Goal: Task Accomplishment & Management: Manage account settings

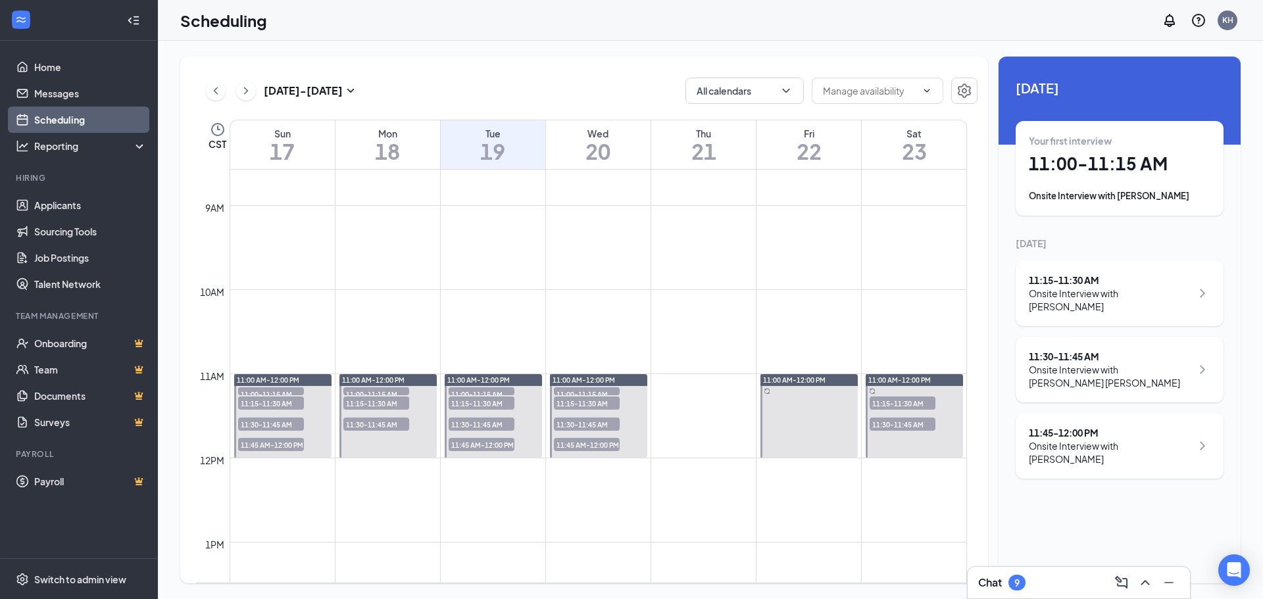
scroll to position [844, 0]
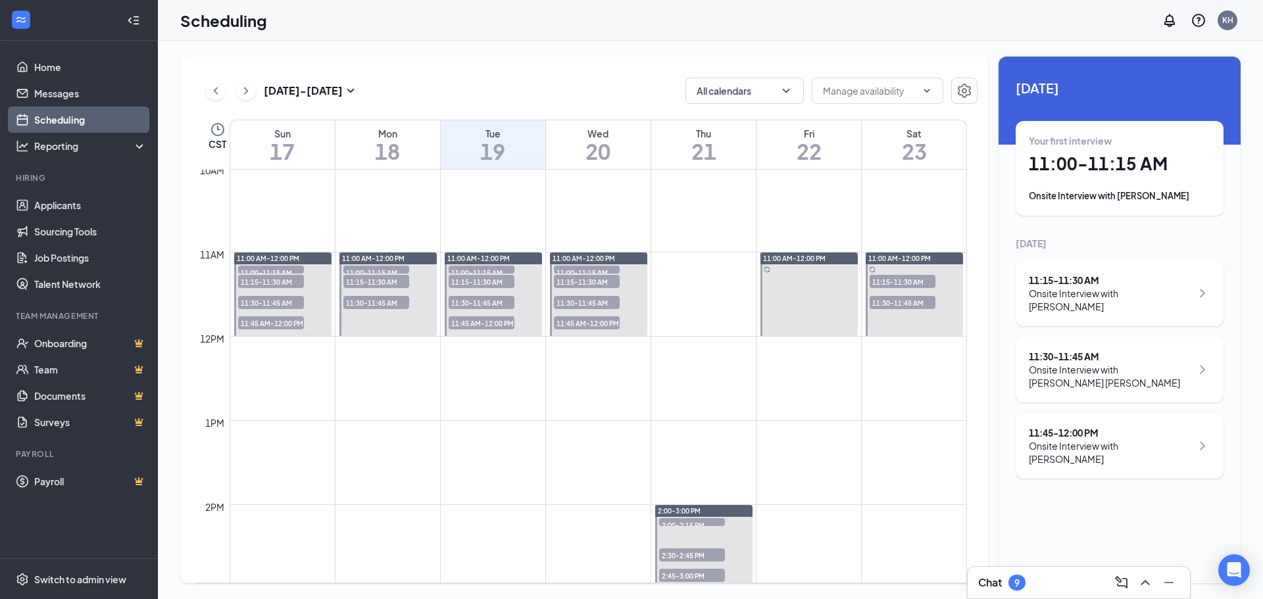
click at [500, 282] on span "11:15-11:30 AM" at bounding box center [482, 281] width 66 height 13
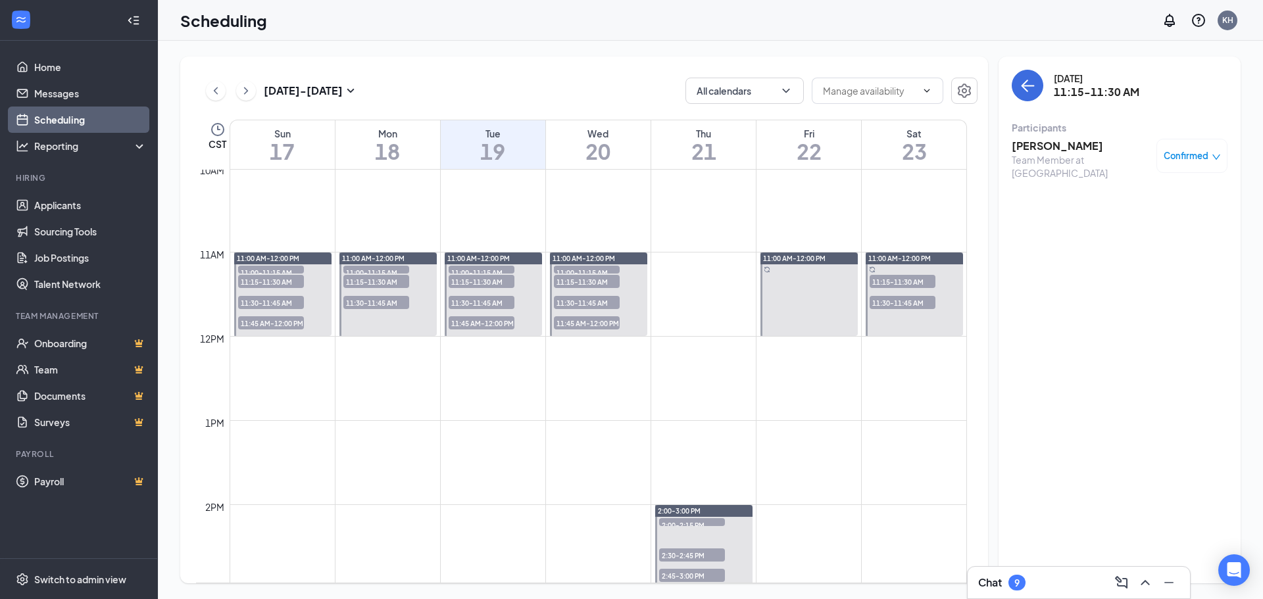
click at [1057, 150] on h3 "[PERSON_NAME]" at bounding box center [1081, 146] width 138 height 14
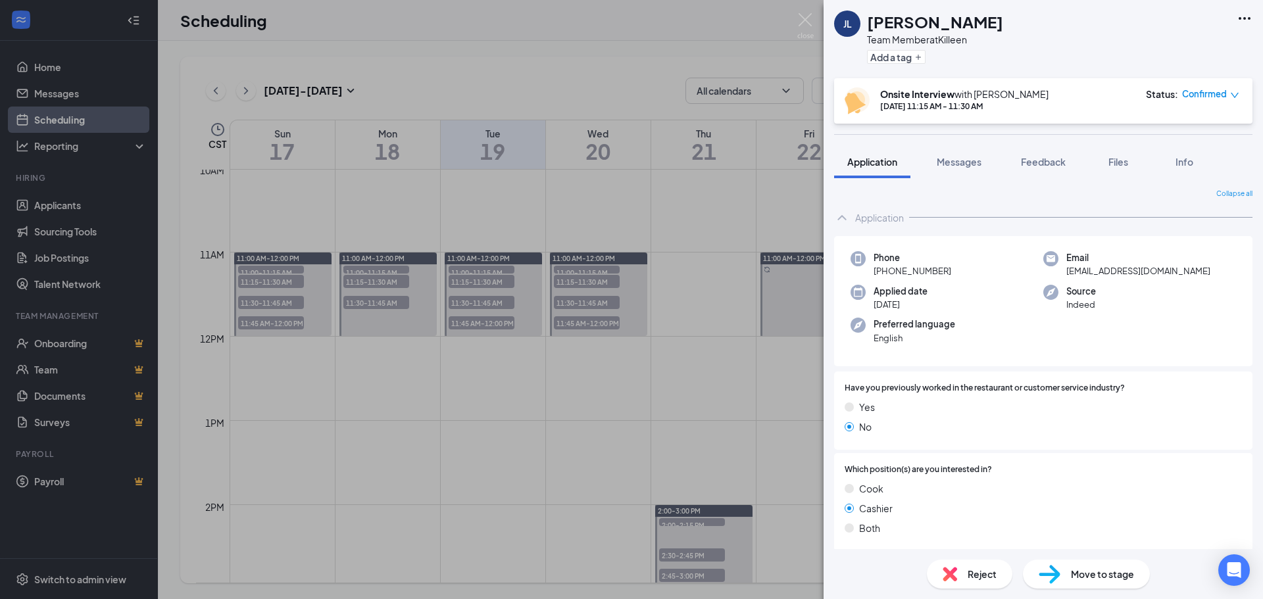
click at [699, 354] on div "[PERSON_NAME] Team Member at Killeen Add a tag Onsite Interview with Killeen Hi…" at bounding box center [631, 299] width 1263 height 599
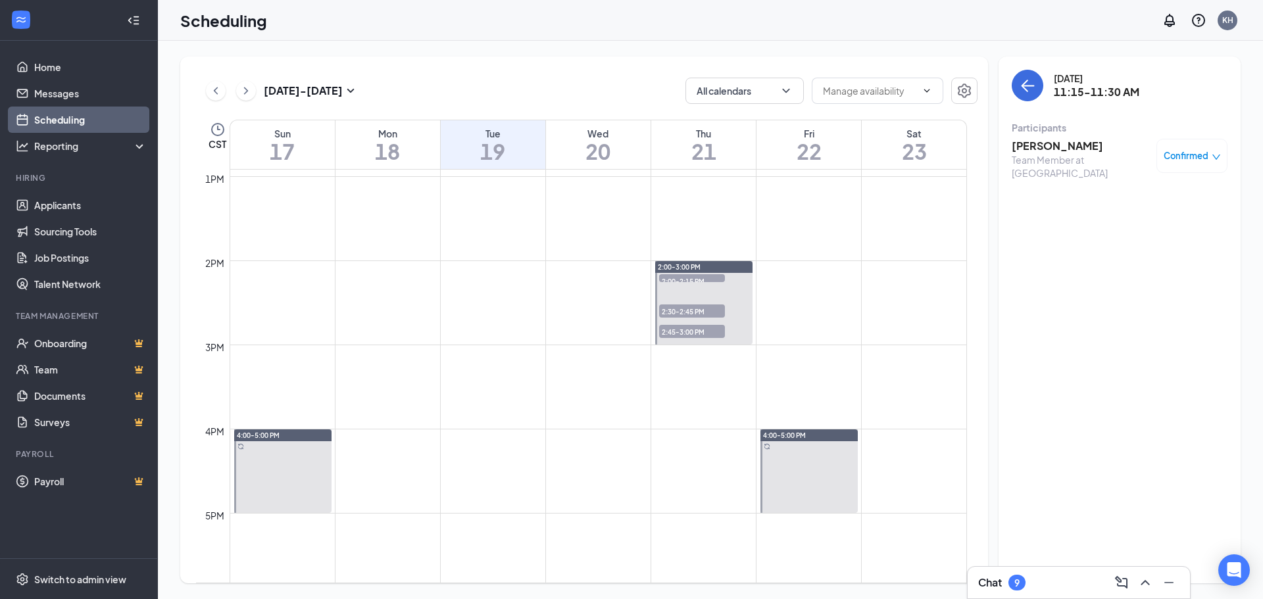
scroll to position [910, 0]
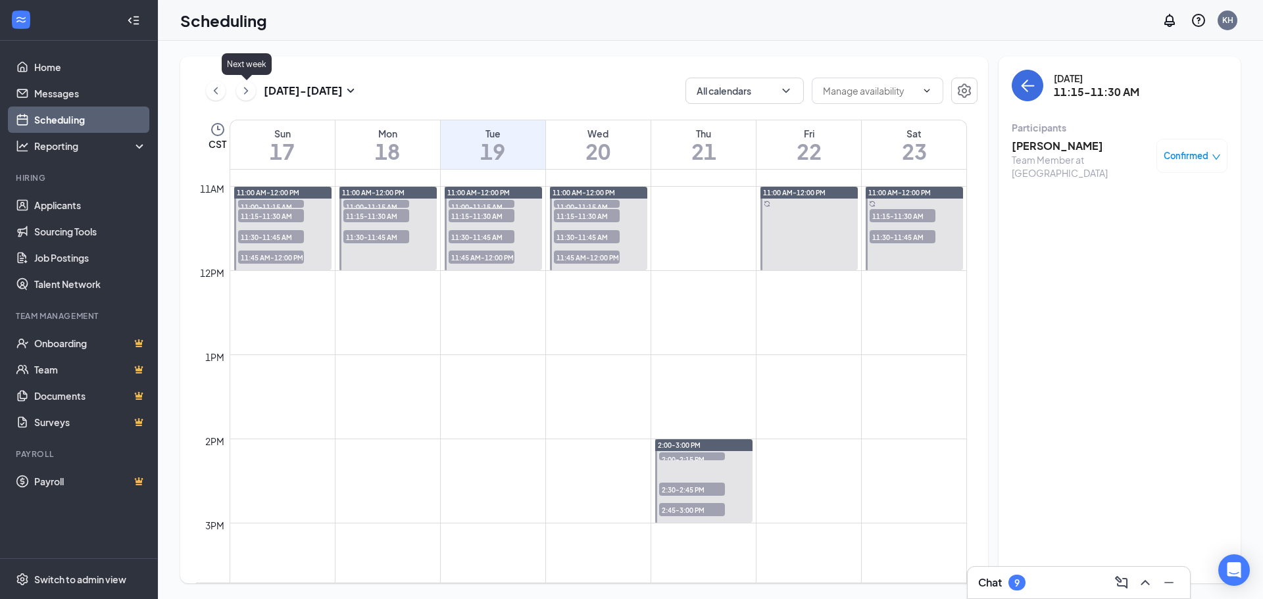
click at [243, 92] on icon "ChevronRight" at bounding box center [245, 91] width 13 height 16
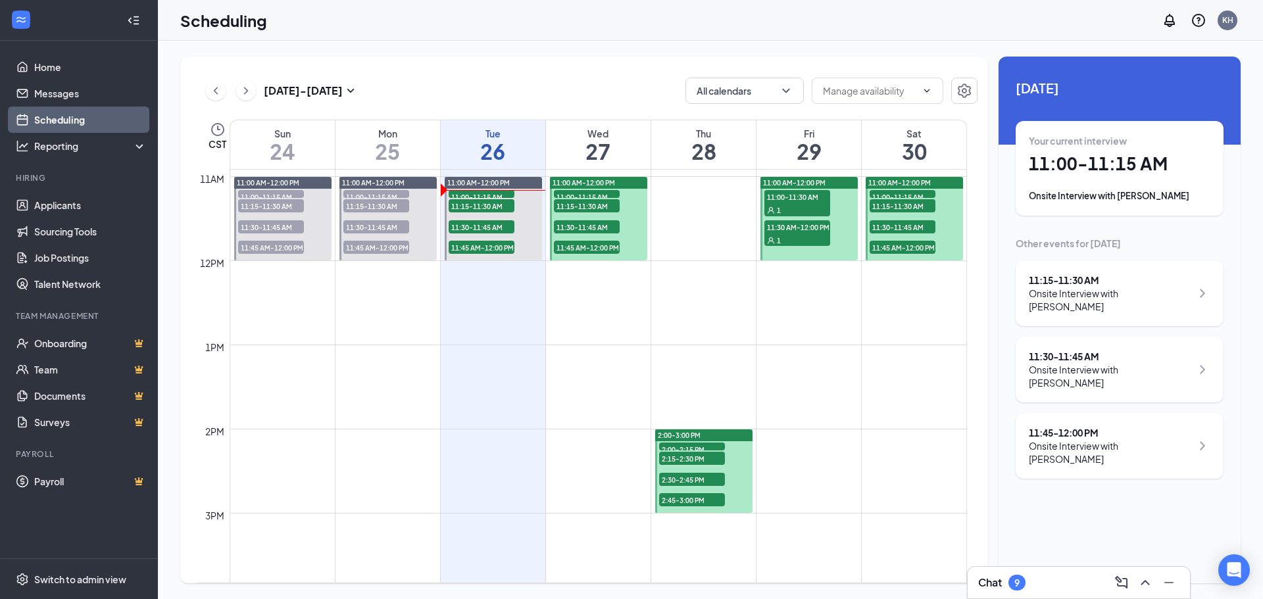
scroll to position [844, 0]
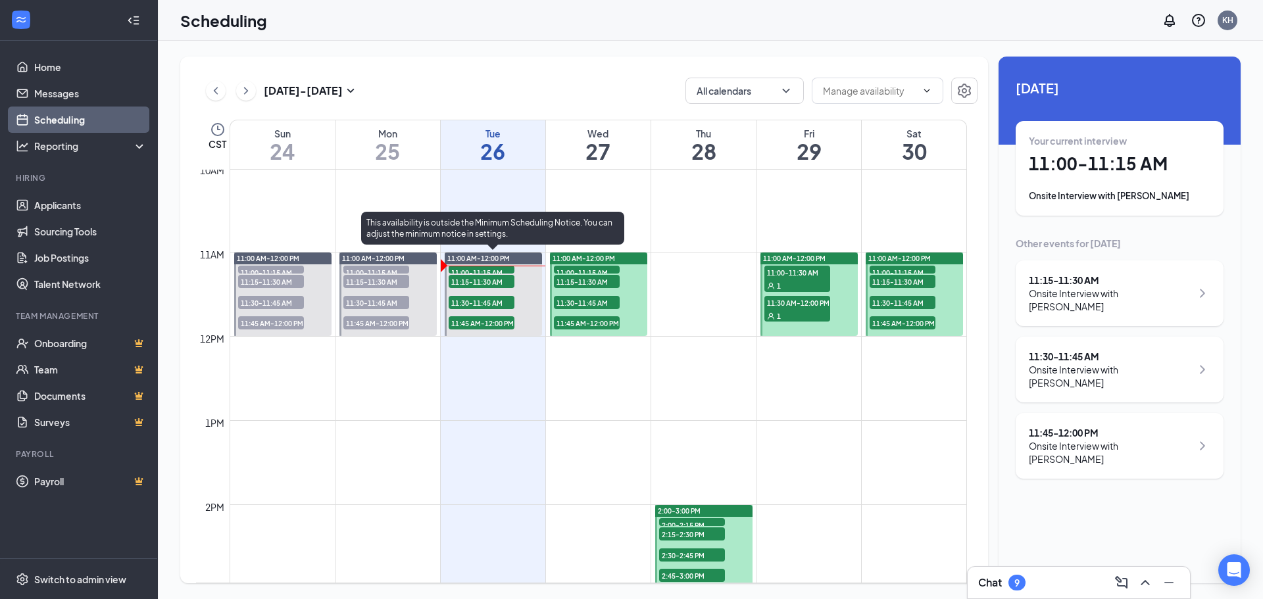
click at [507, 287] on span "11:15-11:30 AM" at bounding box center [482, 281] width 66 height 13
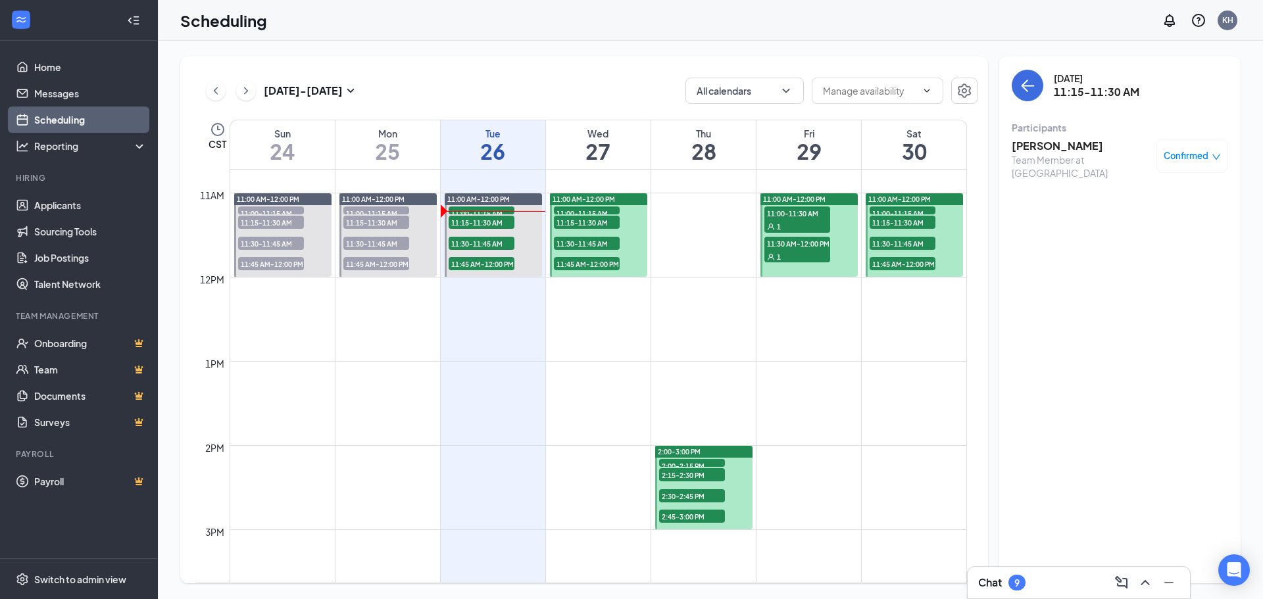
scroll to position [687, 0]
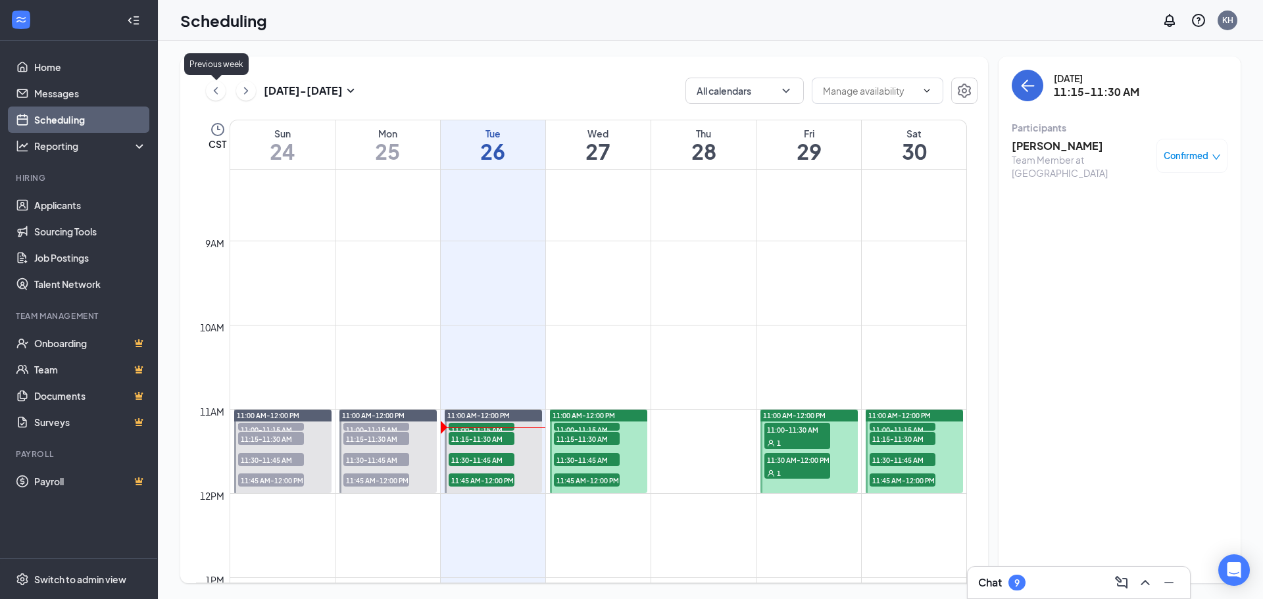
click at [214, 91] on icon "ChevronLeft" at bounding box center [216, 90] width 4 height 7
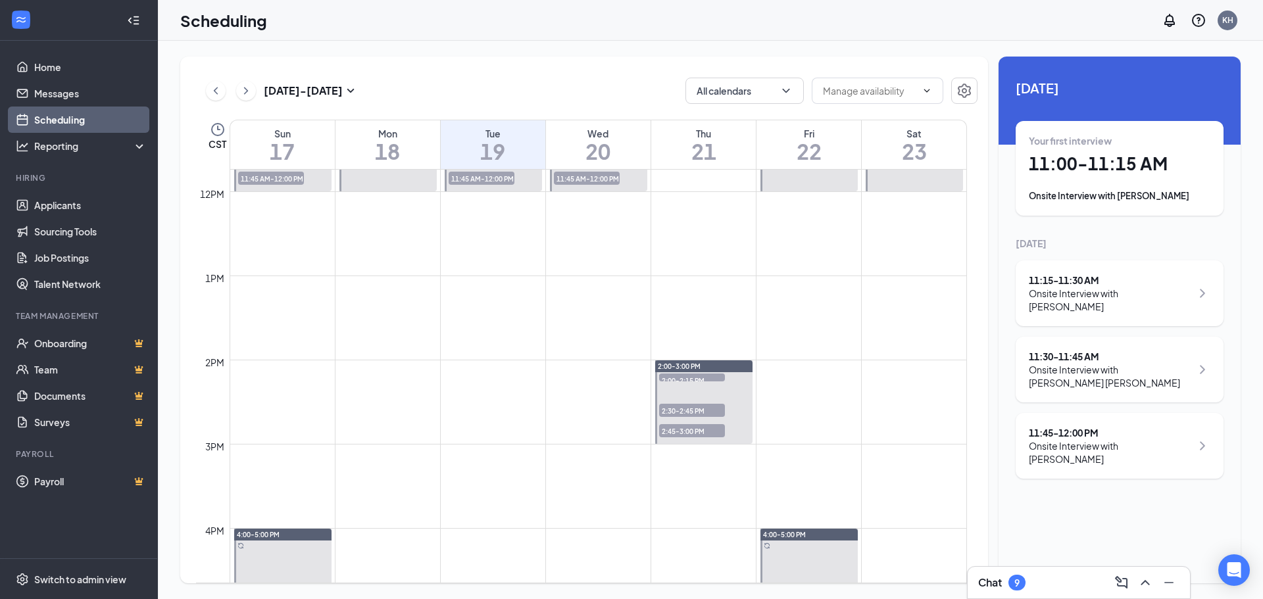
scroll to position [1041, 0]
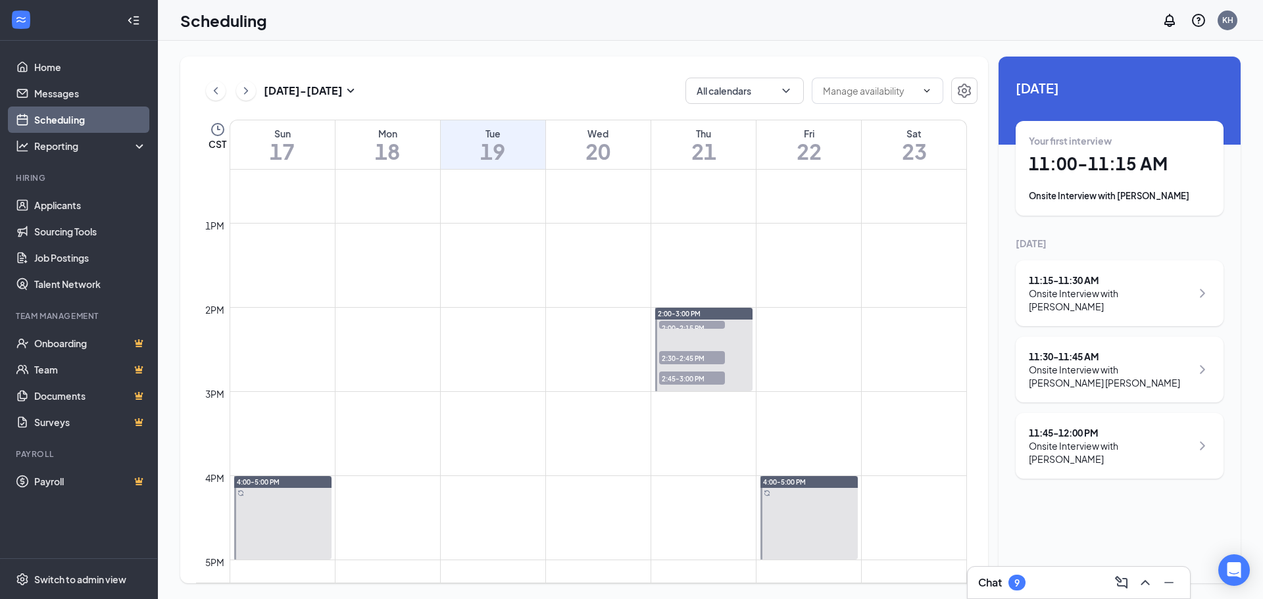
click at [674, 324] on span "2:00-2:15 PM" at bounding box center [692, 327] width 66 height 13
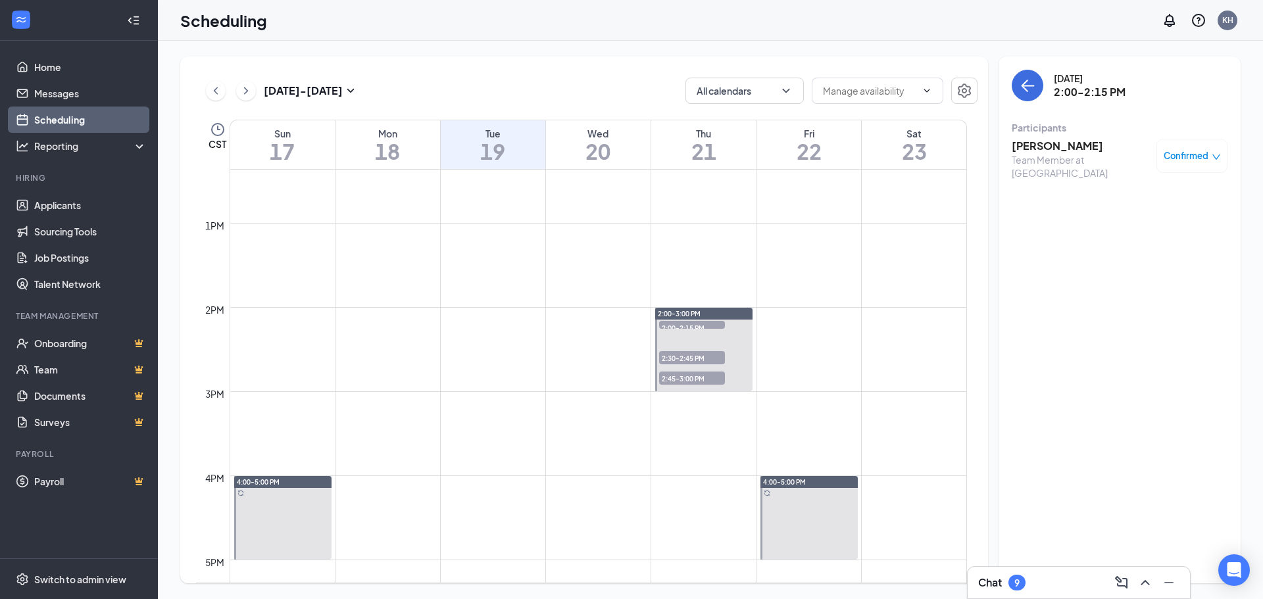
click at [689, 359] on span "2:30-2:45 PM" at bounding box center [692, 357] width 66 height 13
click at [688, 322] on span "2:00-2:15 PM" at bounding box center [692, 327] width 66 height 13
click at [1053, 144] on h3 "[PERSON_NAME]" at bounding box center [1081, 146] width 138 height 14
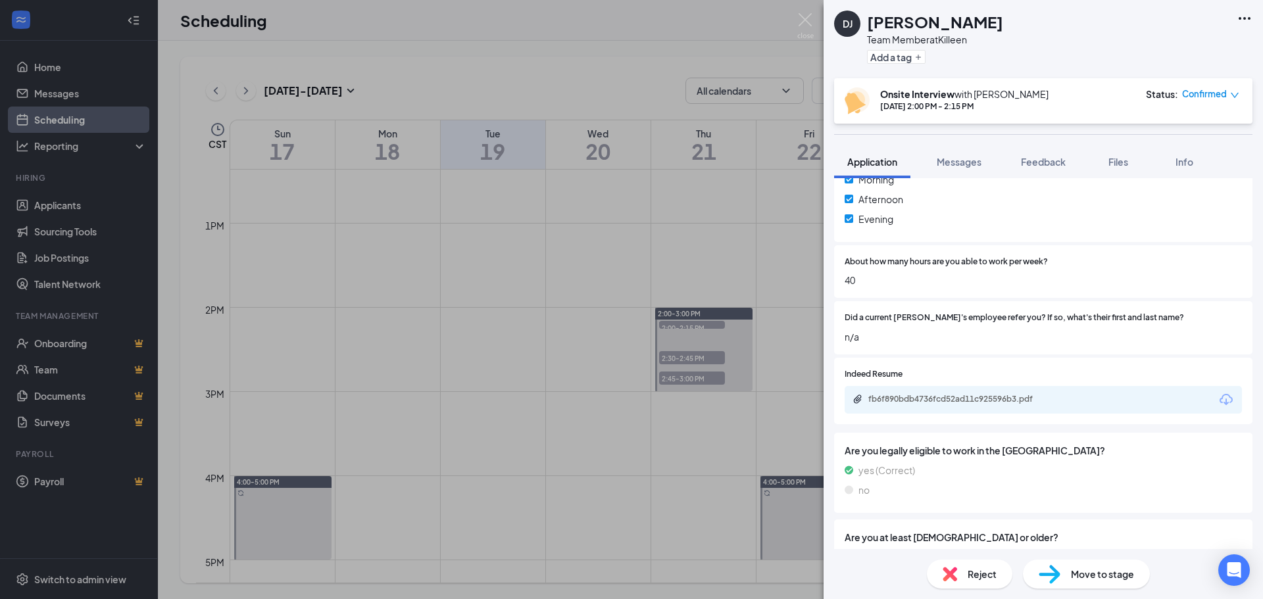
scroll to position [658, 0]
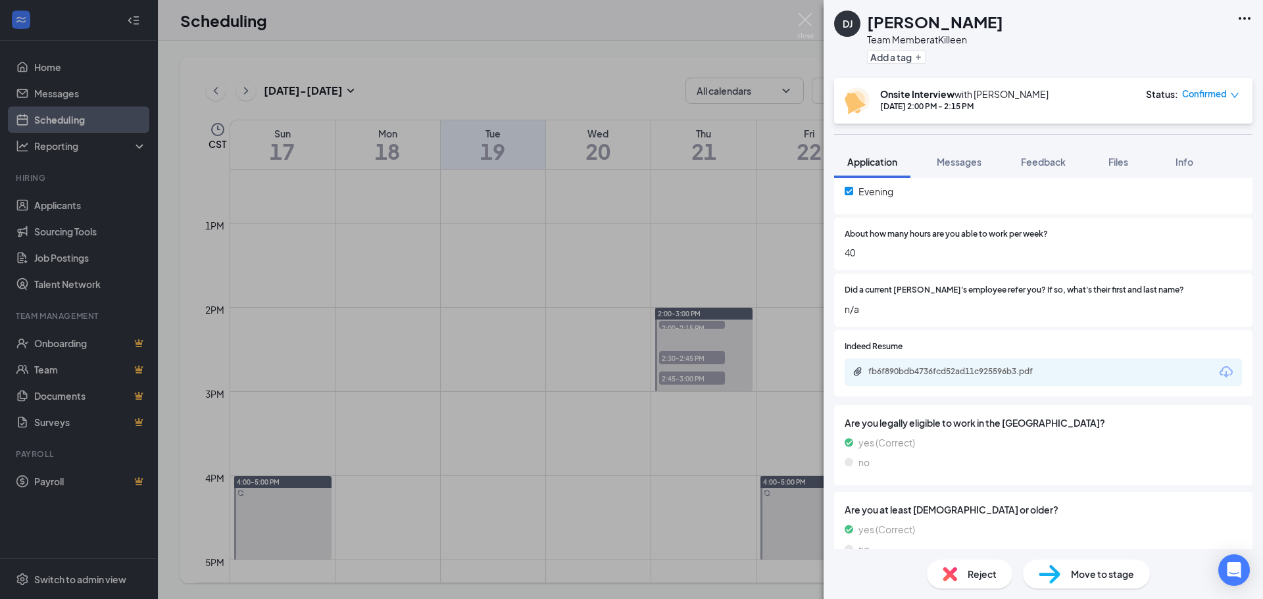
click at [970, 368] on div "fb6f890bdb4736fcd52ad11c925596b3.pdf" at bounding box center [960, 371] width 184 height 11
click at [638, 183] on div "DJ [PERSON_NAME] Team Member at [GEOGRAPHIC_DATA] Add a tag Onsite Interview wi…" at bounding box center [631, 299] width 1263 height 599
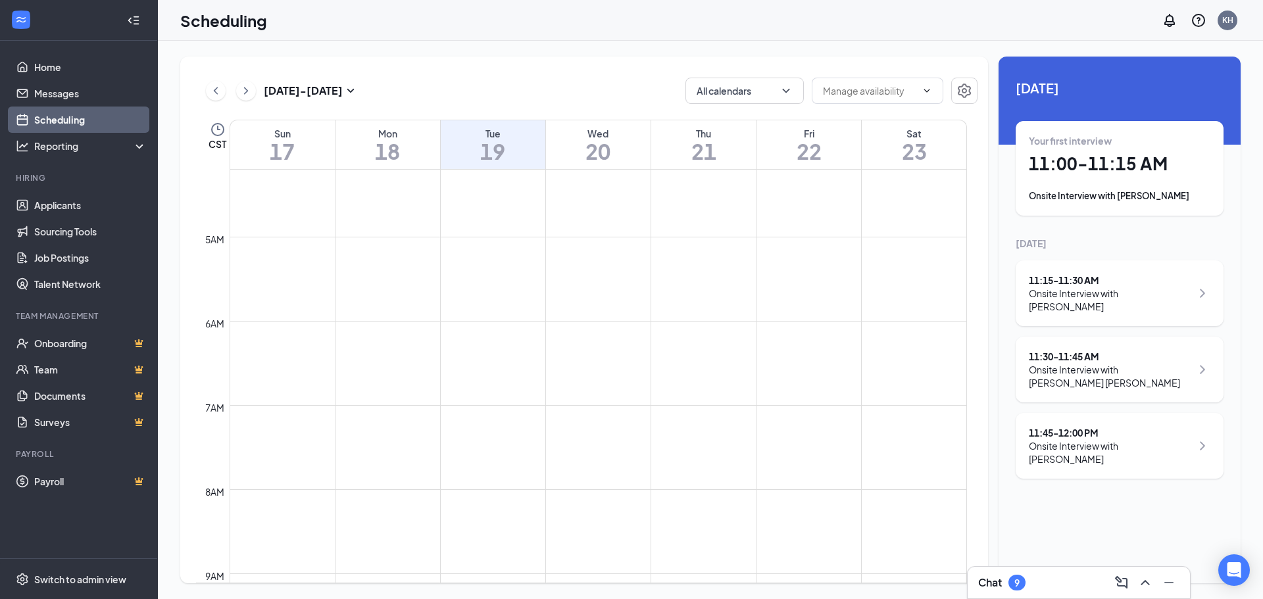
scroll to position [384, 0]
drag, startPoint x: 937, startPoint y: 145, endPoint x: 854, endPoint y: 147, distance: 82.9
click at [854, 147] on tr "Sun 17 Mon 18 Tue 19 Wed 20 Thu 21 Fri 22 Sat 23" at bounding box center [581, 145] width 771 height 50
click at [245, 93] on icon "ChevronRight" at bounding box center [246, 90] width 4 height 7
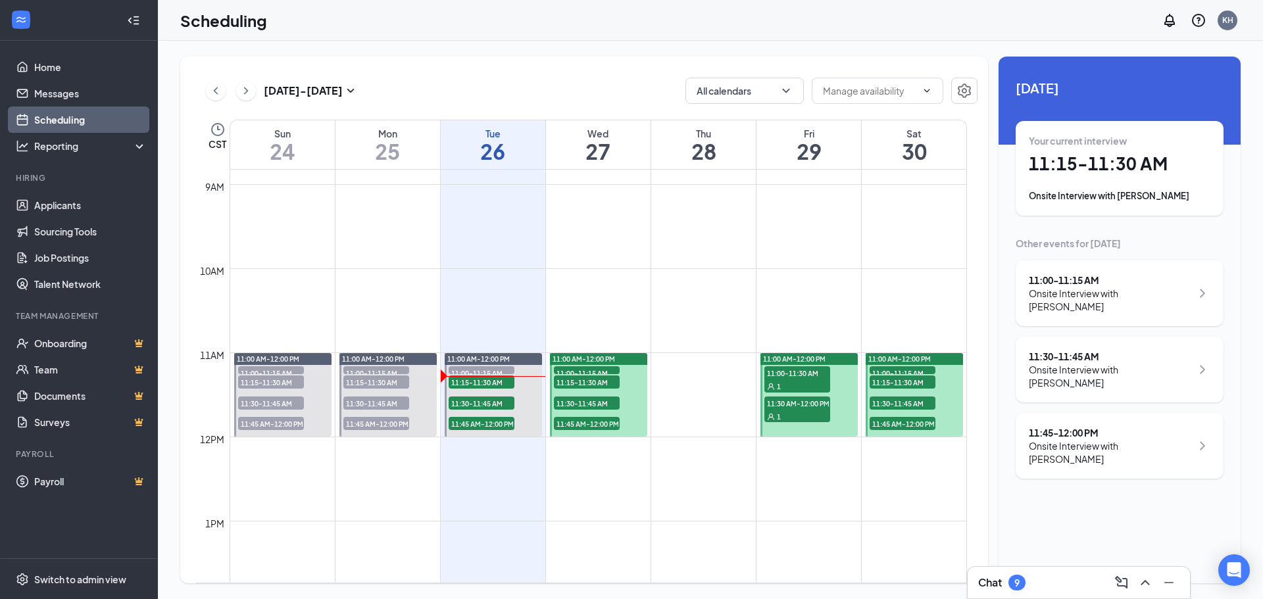
scroll to position [778, 0]
